Goal: Check status: Check status

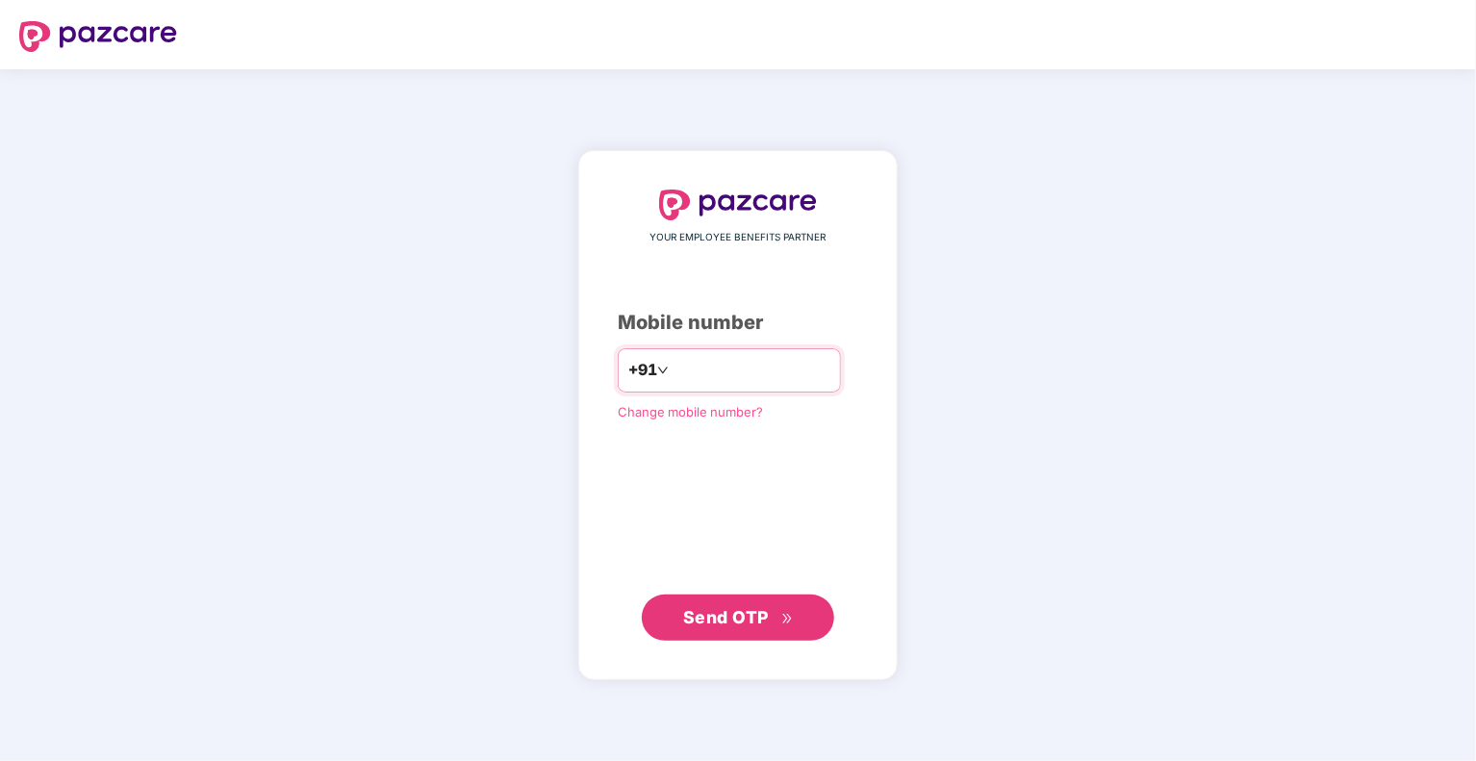
type input "**********"
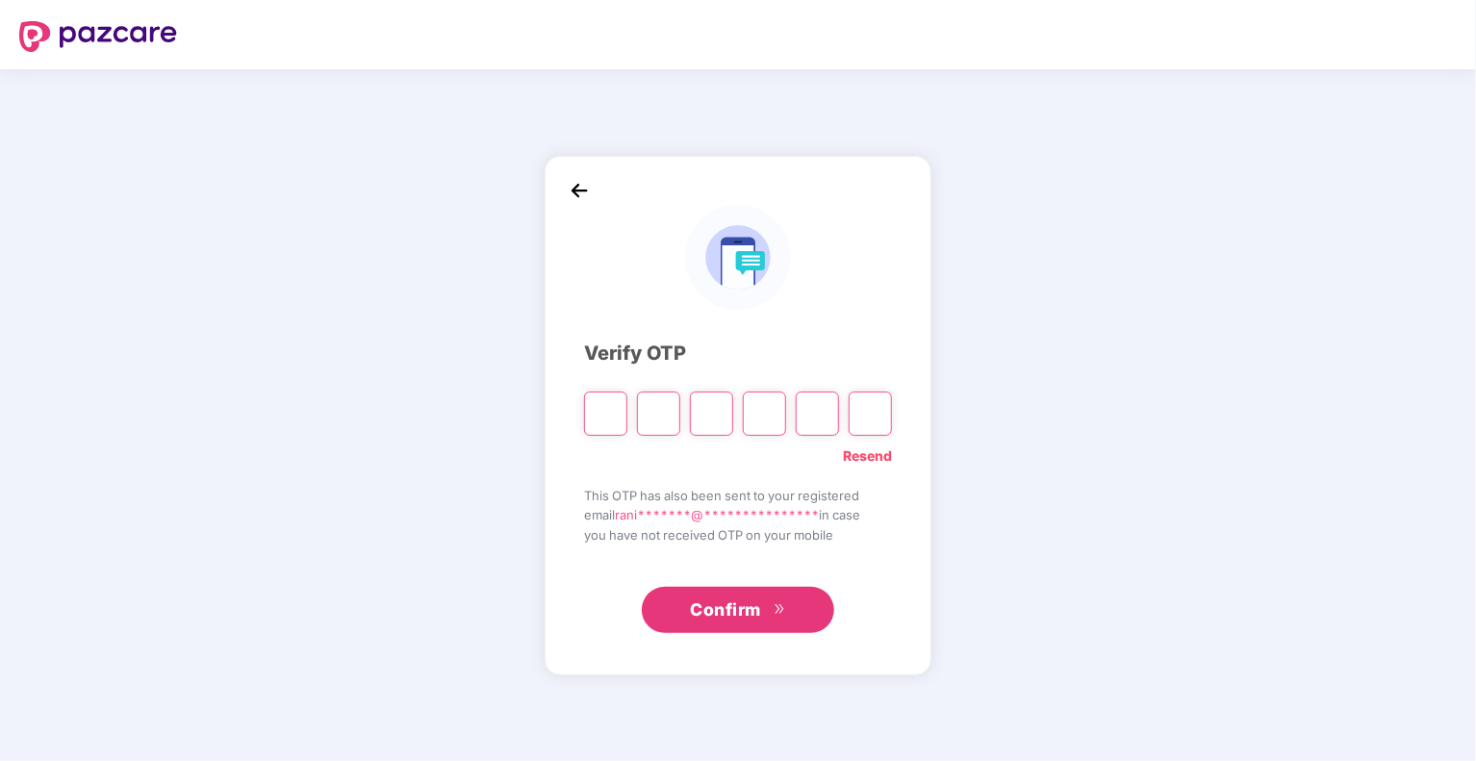
type input "*"
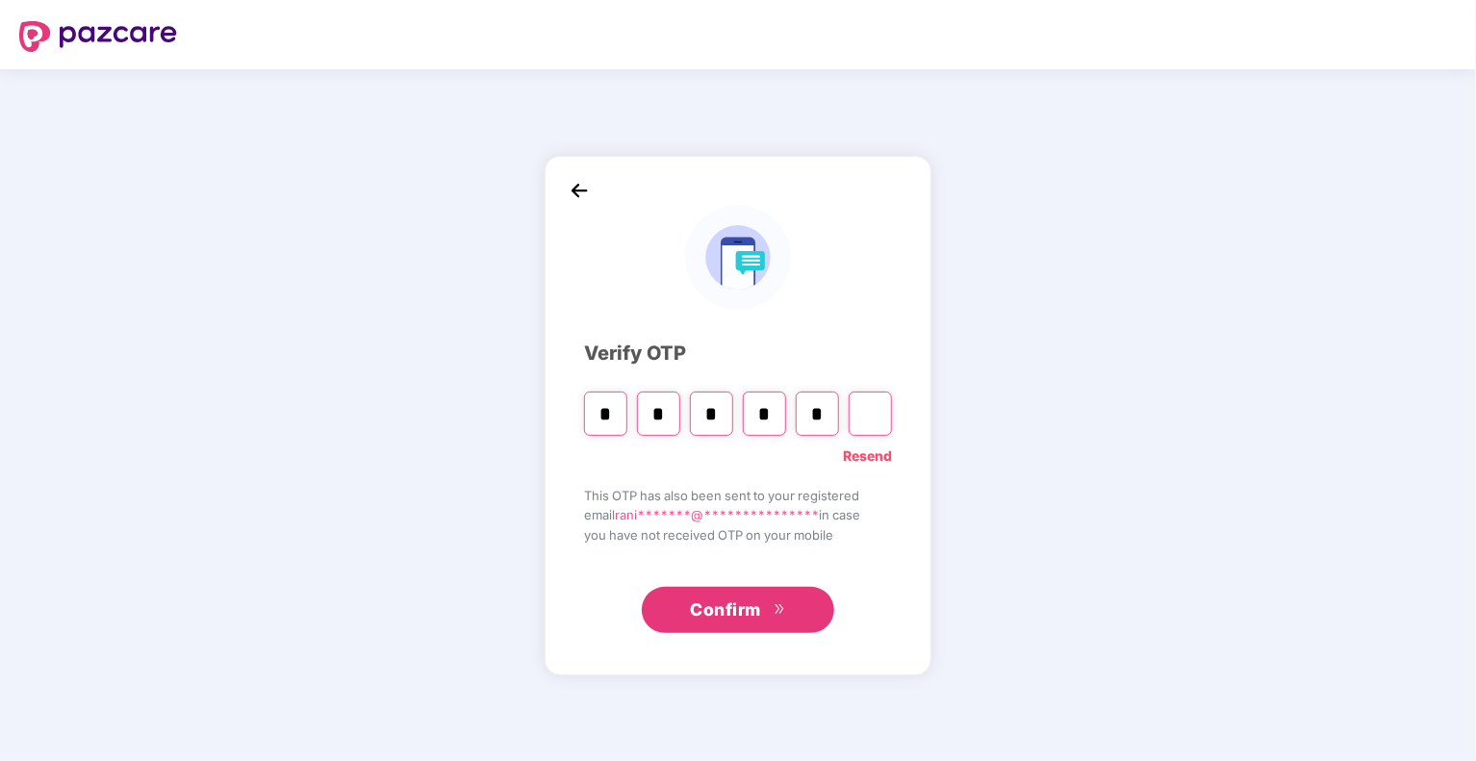
type input "*"
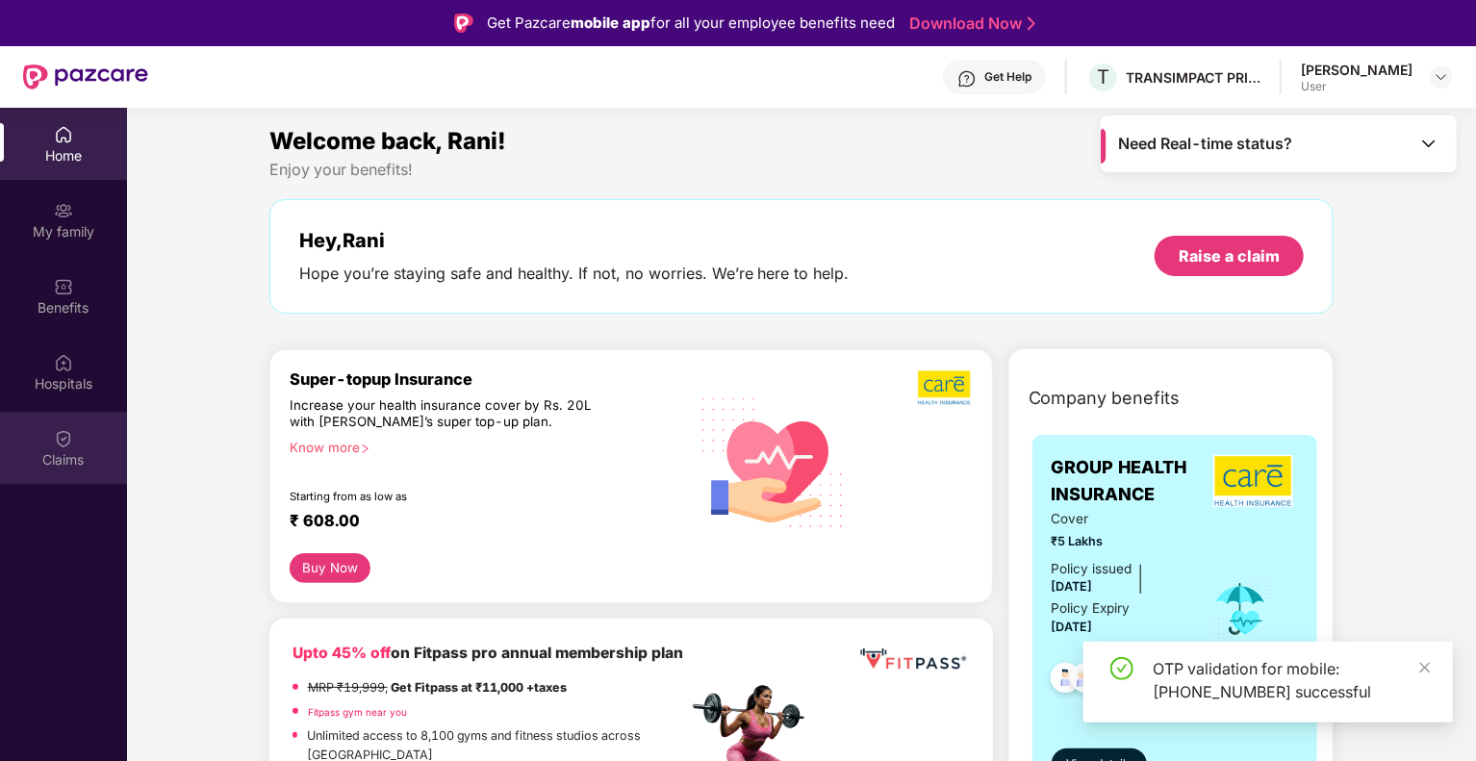
click at [56, 438] on img at bounding box center [63, 438] width 19 height 19
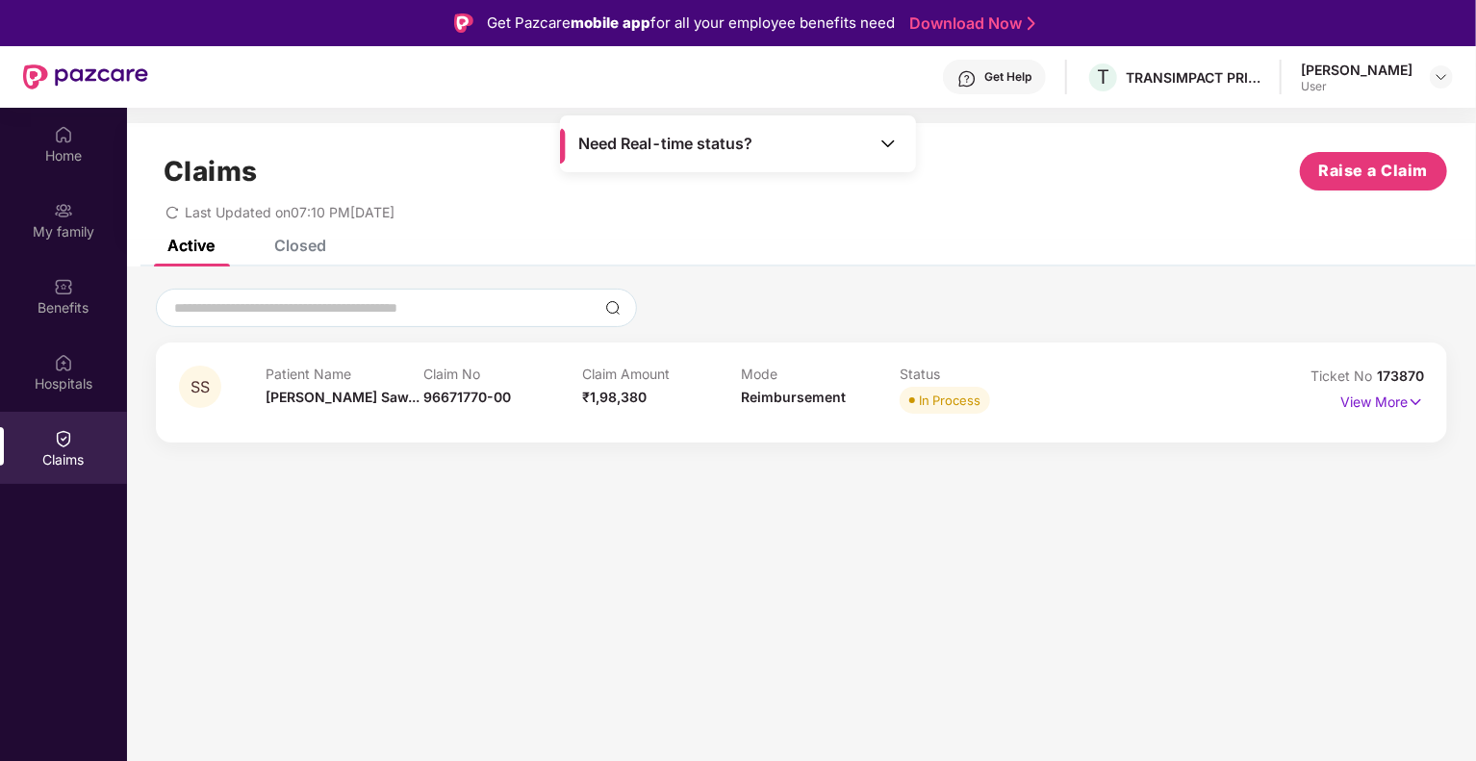
click at [305, 247] on div "Closed" at bounding box center [300, 245] width 52 height 19
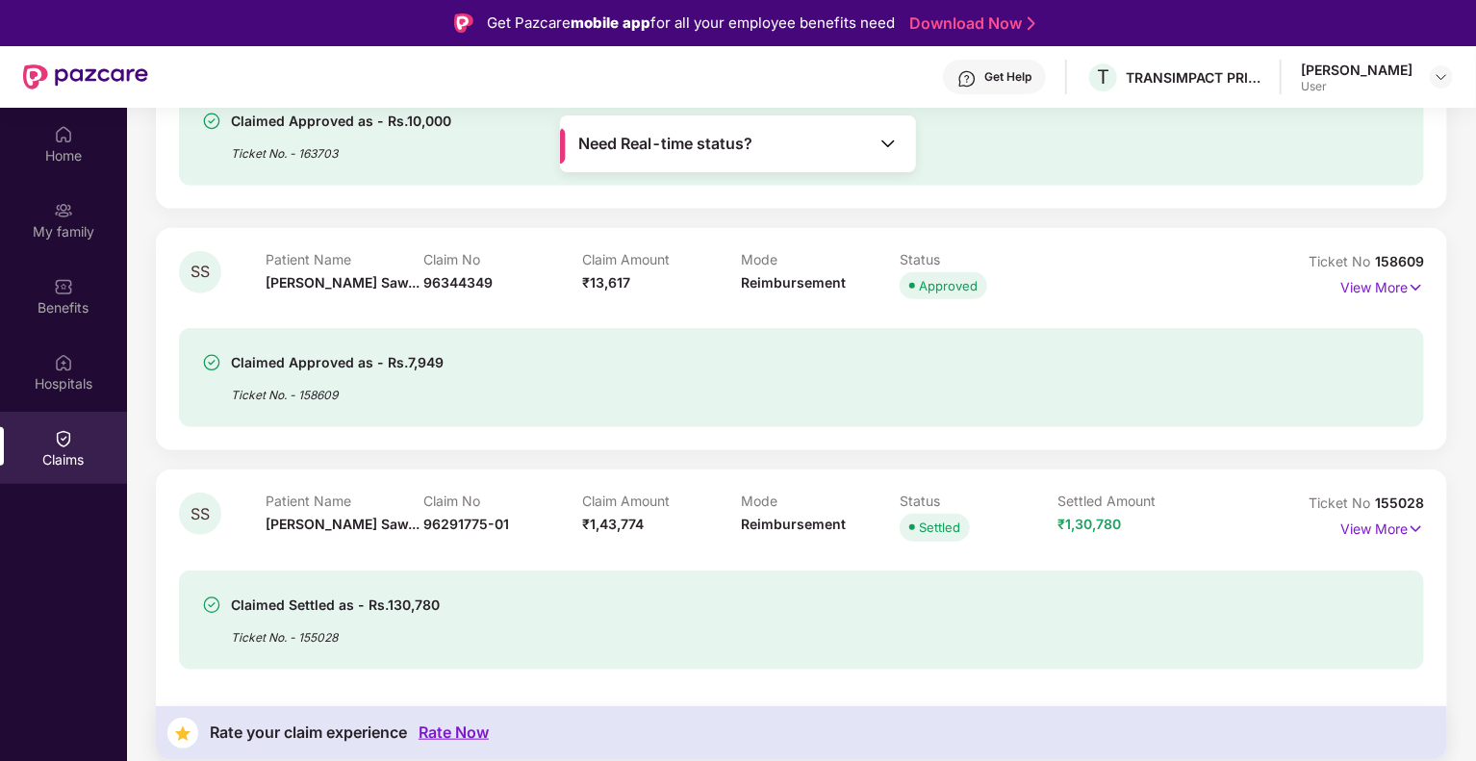
scroll to position [770, 0]
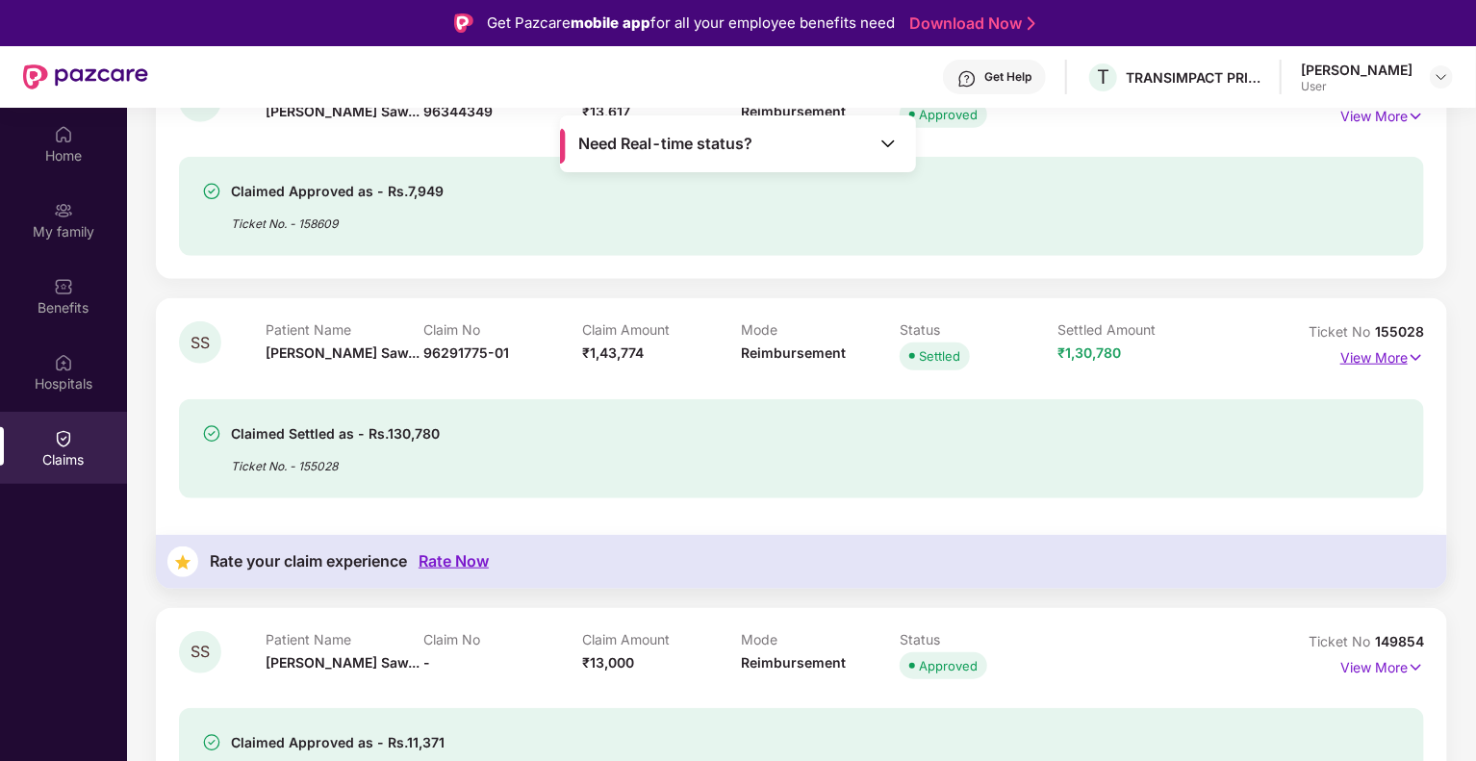
click at [1412, 356] on img at bounding box center [1416, 357] width 16 height 21
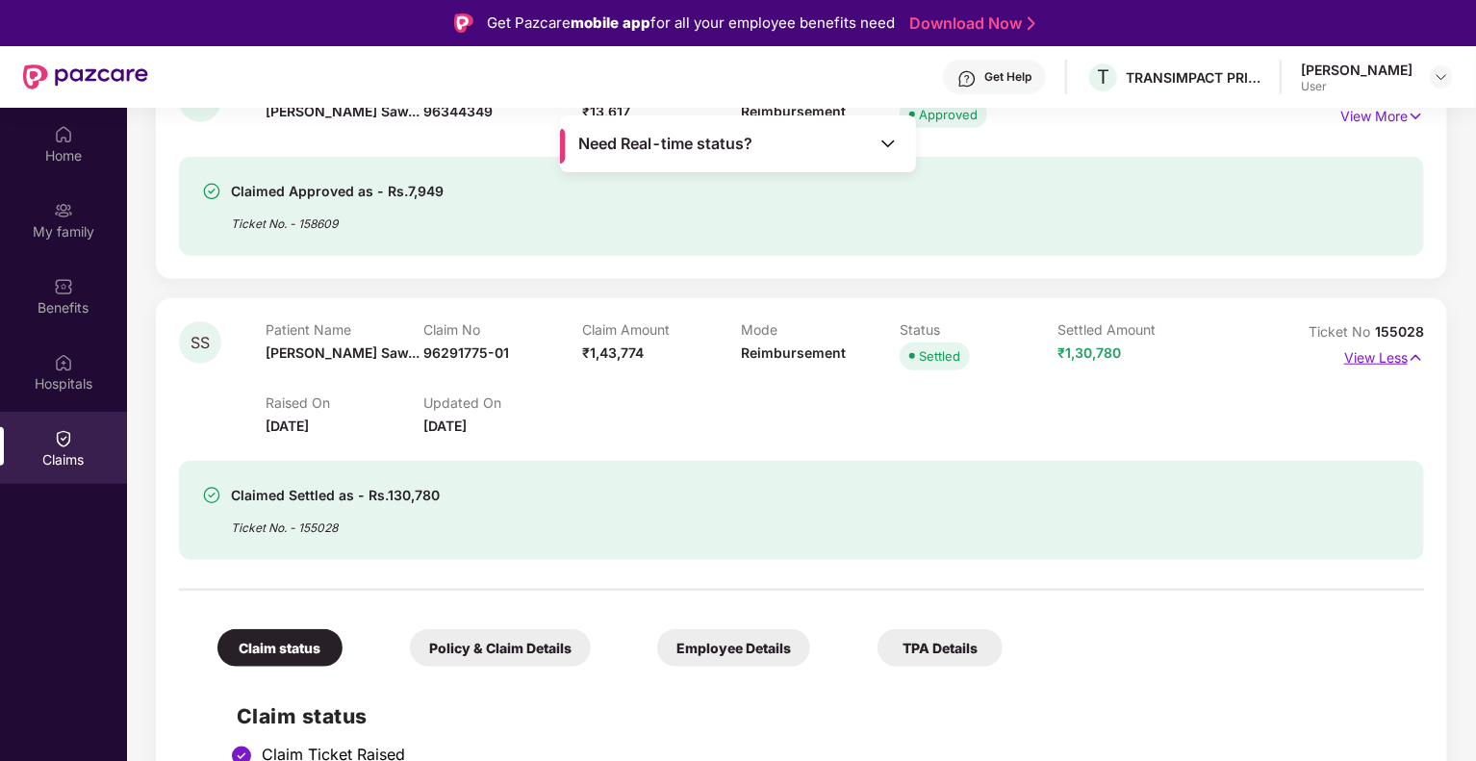
click at [1412, 356] on img at bounding box center [1416, 357] width 16 height 21
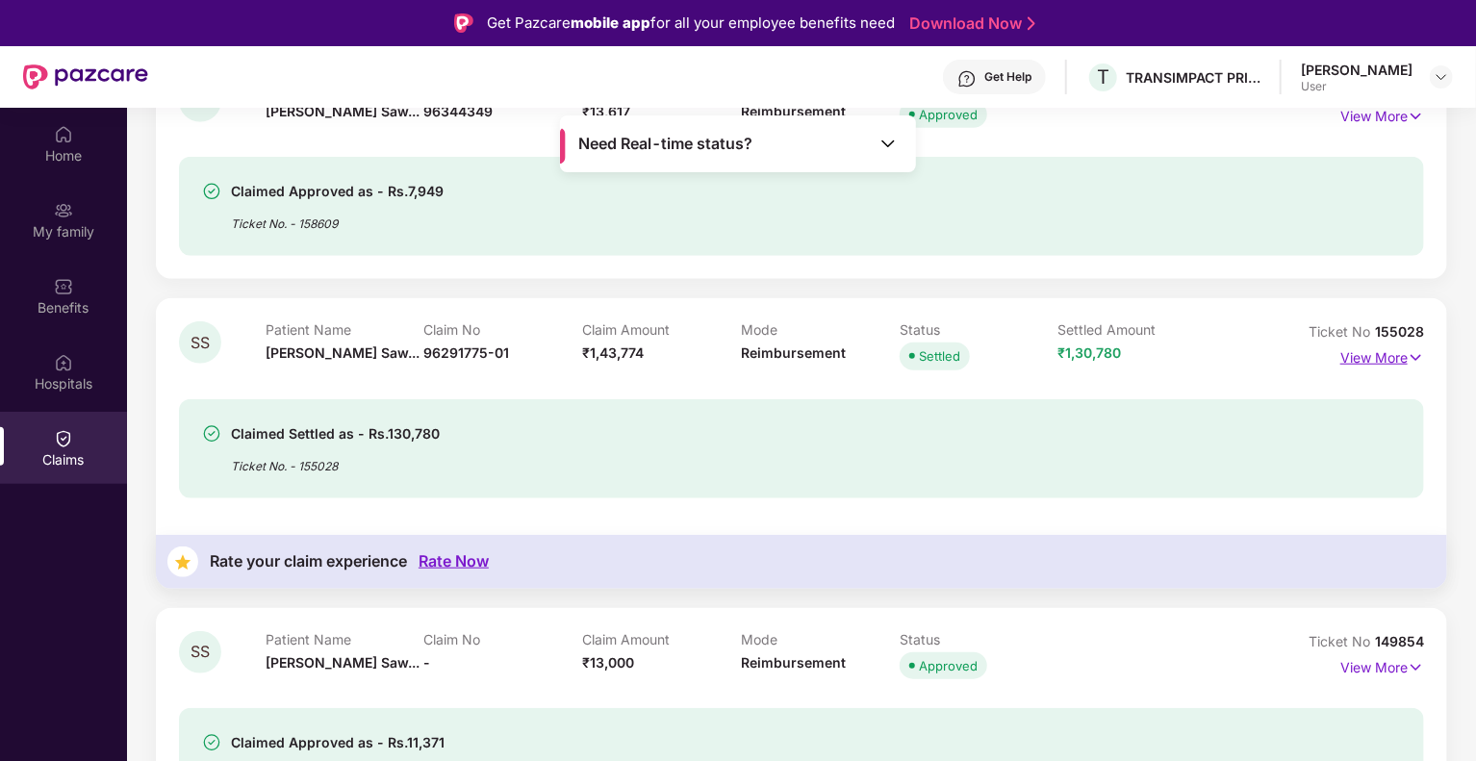
click at [1397, 357] on p "View More" at bounding box center [1383, 356] width 84 height 26
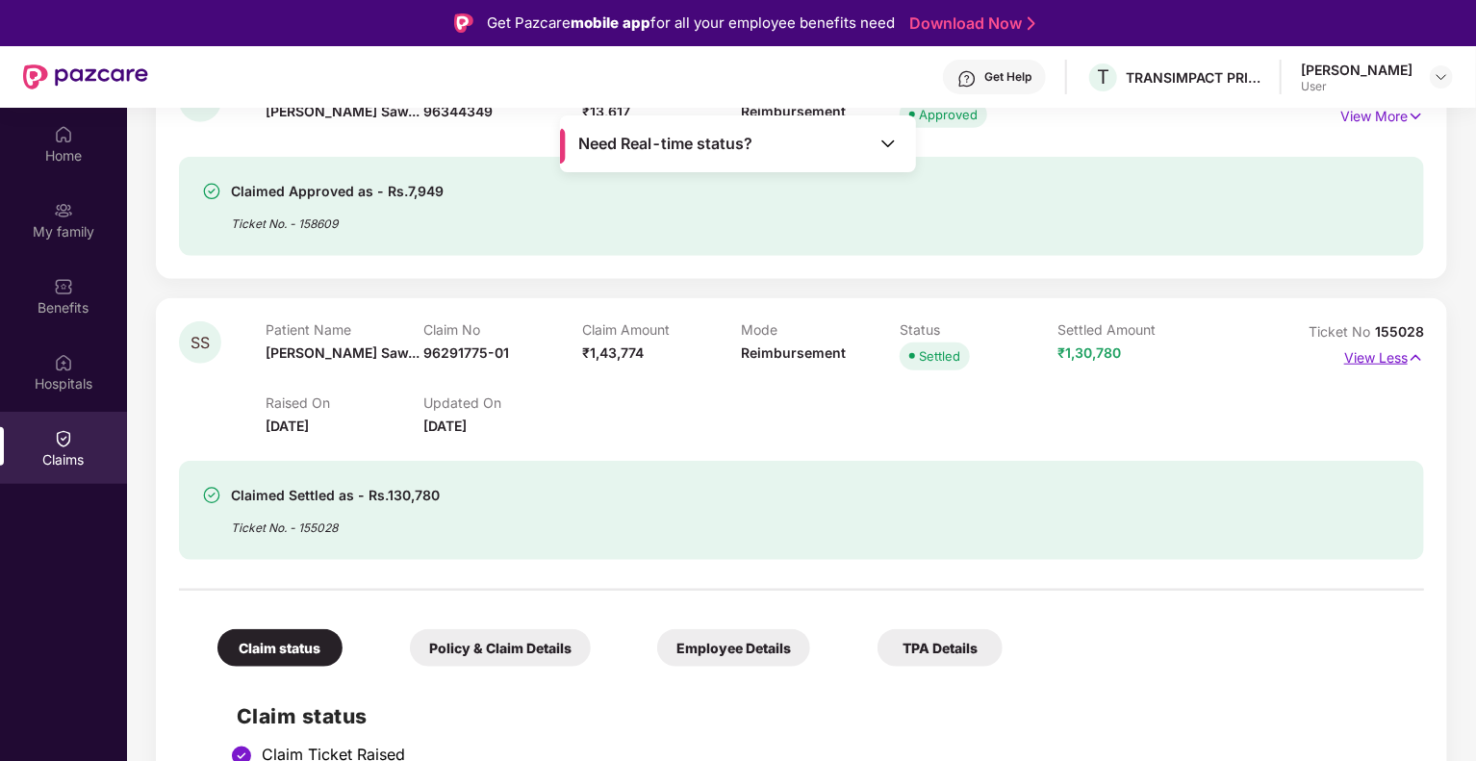
click at [1397, 357] on p "View Less" at bounding box center [1384, 356] width 80 height 26
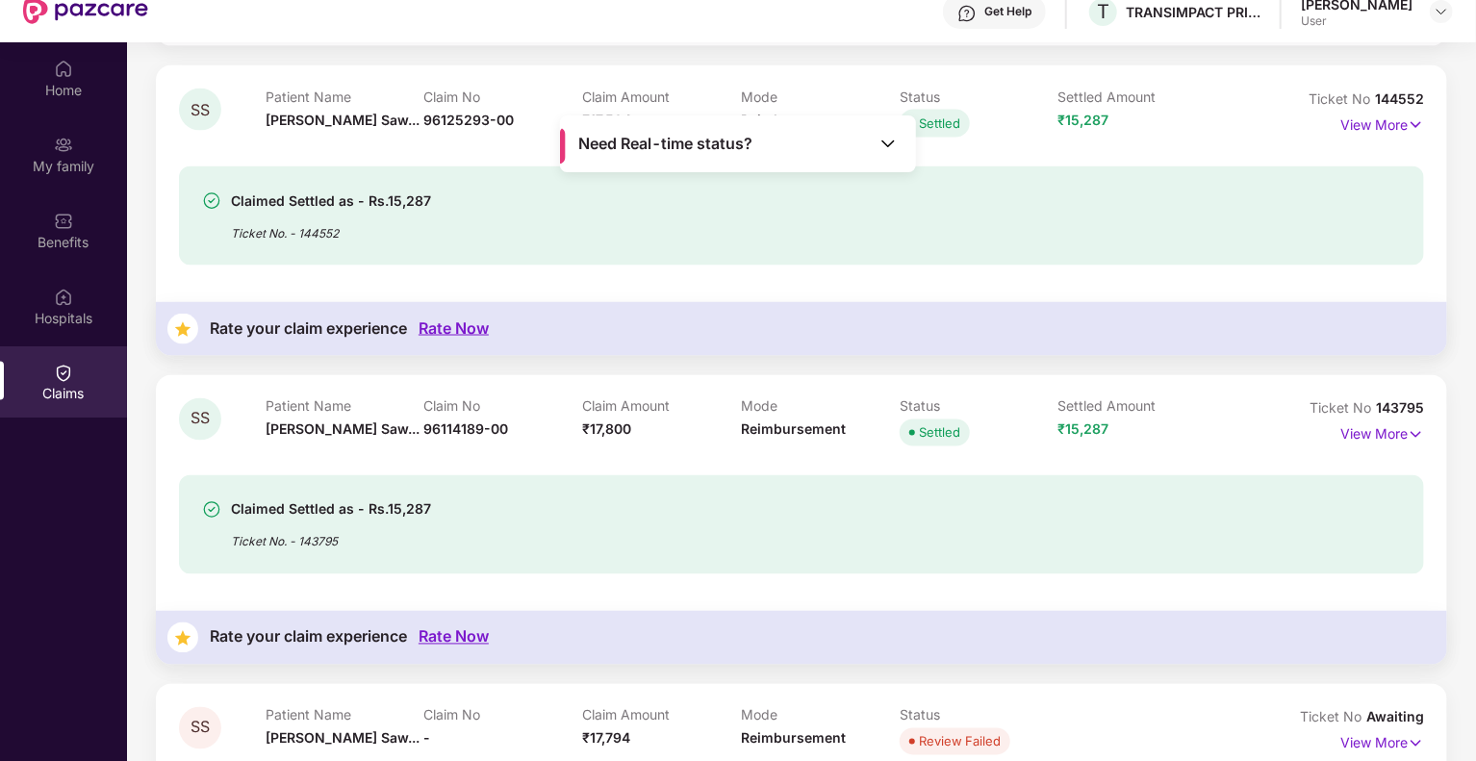
scroll to position [108, 0]
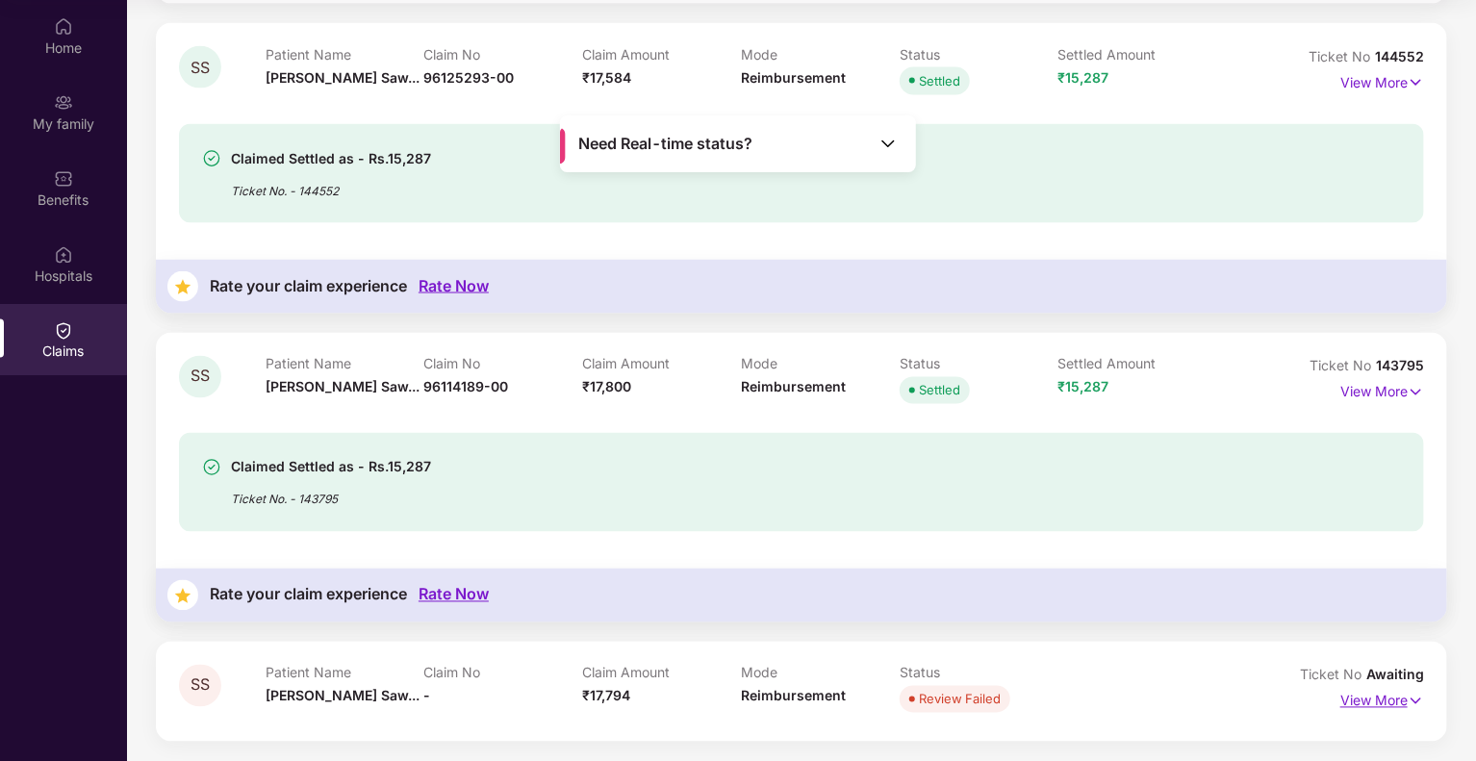
click at [1409, 702] on img at bounding box center [1416, 701] width 16 height 21
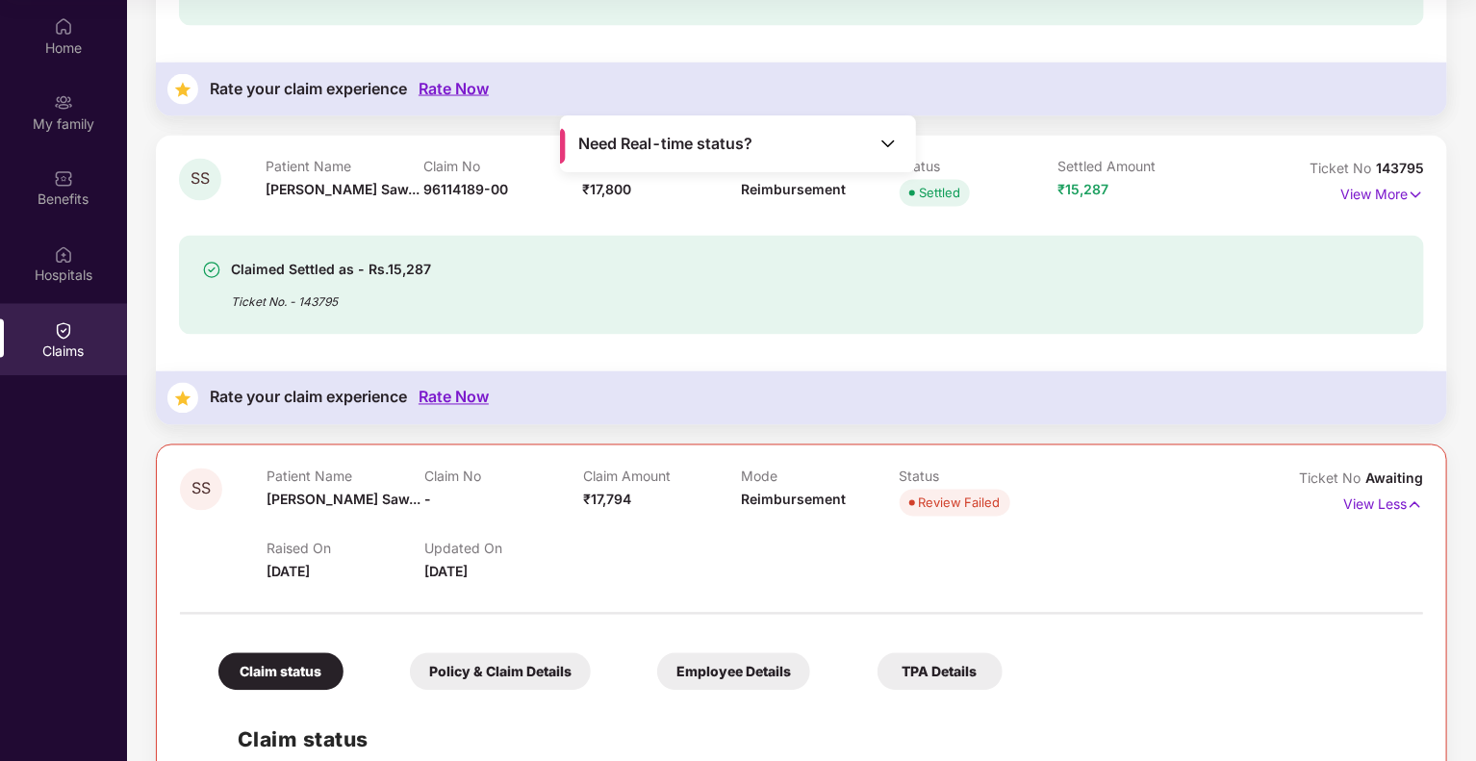
scroll to position [1685, 0]
click at [1410, 504] on img at bounding box center [1415, 506] width 16 height 21
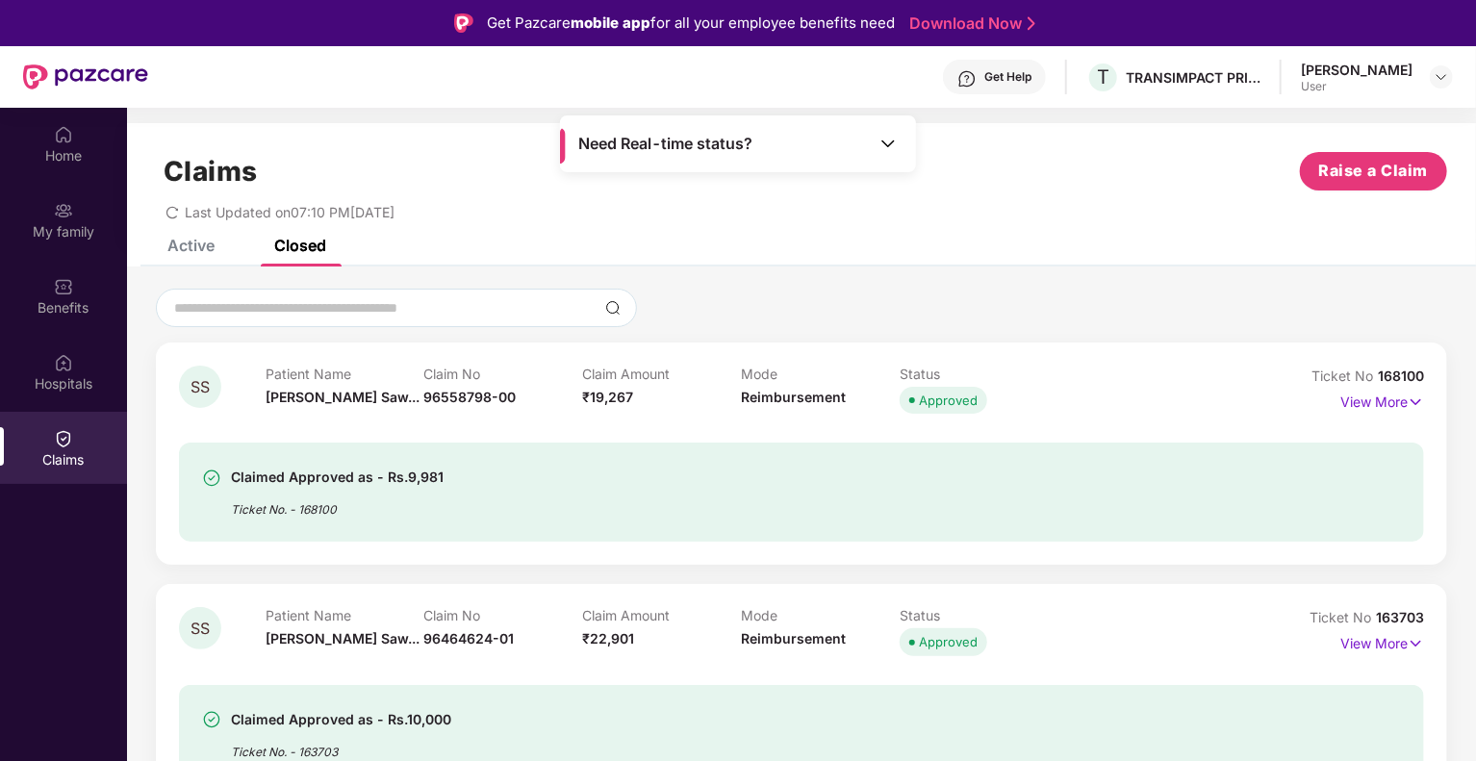
scroll to position [0, 0]
click at [205, 253] on div "Active" at bounding box center [190, 245] width 47 height 19
